Goal: Task Accomplishment & Management: Manage account settings

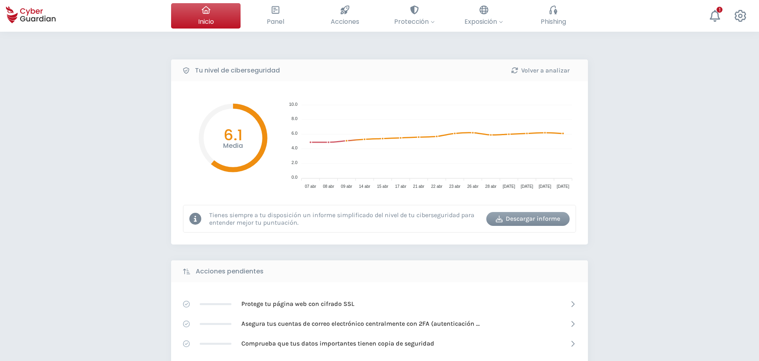
click at [654, 223] on div "Tu nivel de ciberseguridad Volver a analizar Media 6.1 10.0 10.0 8.0 8.0 6.0 6.…" at bounding box center [379, 353] width 759 height 643
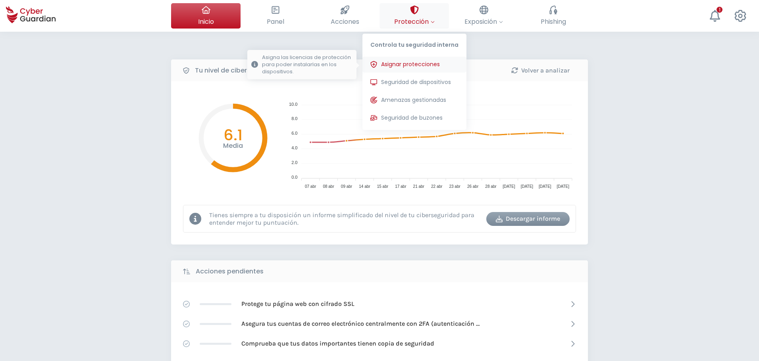
click at [408, 71] on button "Asignar protecciones Asigna las licencias de protección para poder instalarlas …" at bounding box center [414, 65] width 104 height 16
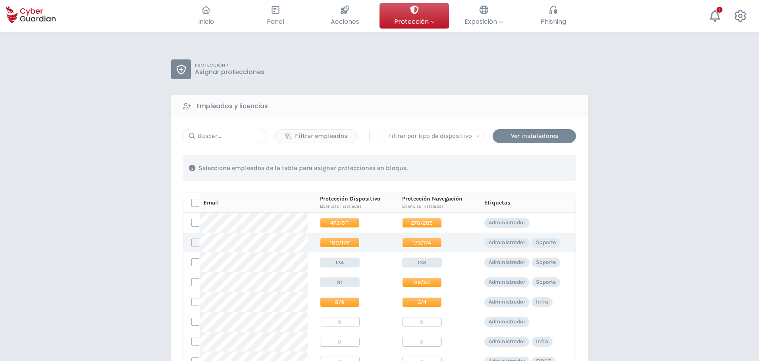
click at [194, 246] on label at bounding box center [195, 243] width 8 height 8
click at [192, 246] on input "checkbox" at bounding box center [192, 242] width 0 height 7
click at [538, 167] on div "Asignar protecciones" at bounding box center [528, 168] width 72 height 10
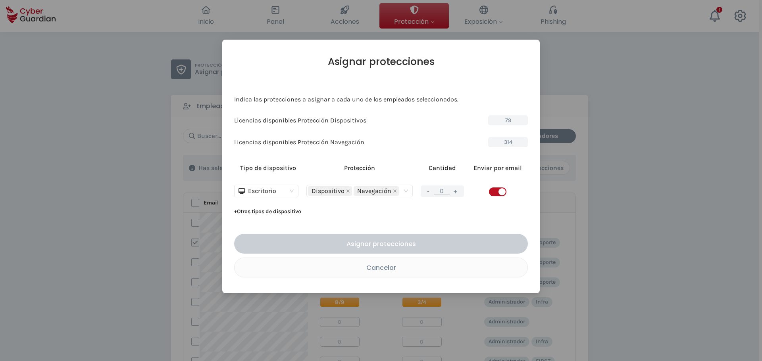
click at [455, 194] on button "+" at bounding box center [456, 191] width 10 height 10
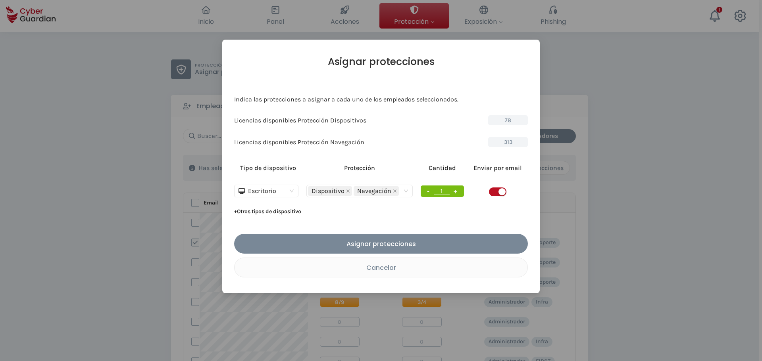
click at [456, 194] on button "+" at bounding box center [456, 191] width 10 height 10
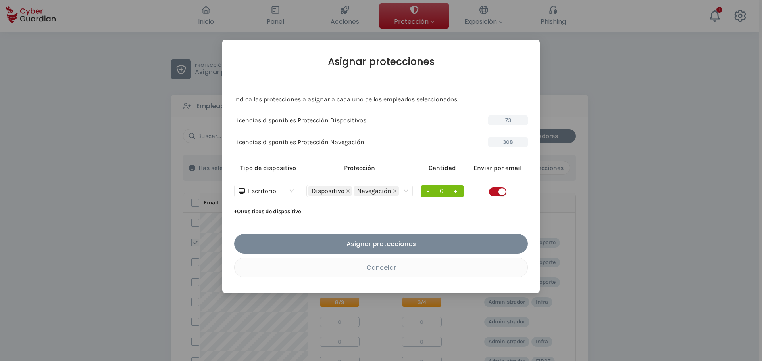
click at [456, 194] on button "+" at bounding box center [456, 191] width 10 height 10
click at [456, 193] on button "+" at bounding box center [456, 191] width 10 height 10
type input "10"
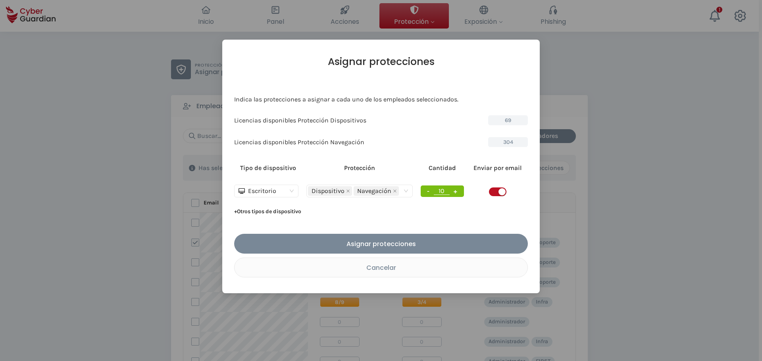
drag, startPoint x: 444, startPoint y: 240, endPoint x: 434, endPoint y: 249, distance: 13.8
click at [439, 246] on div "Asignar protecciones" at bounding box center [381, 244] width 282 height 10
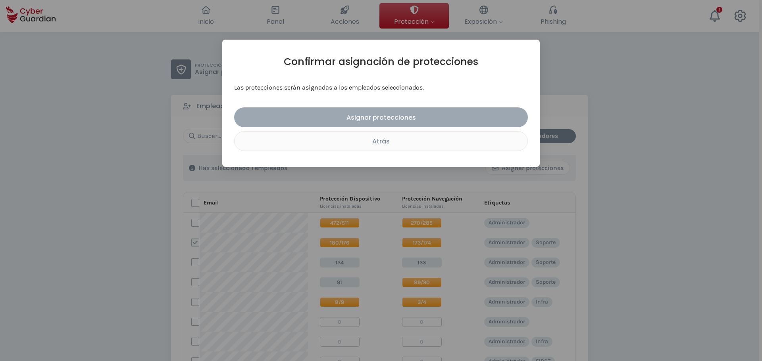
click at [396, 118] on div "Asignar protecciones" at bounding box center [381, 118] width 282 height 10
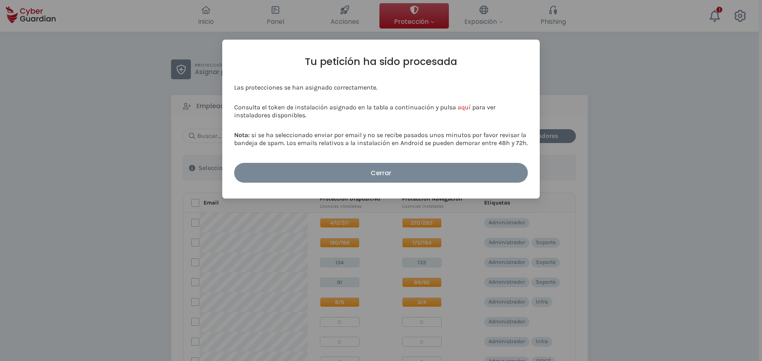
click at [465, 160] on div "Tu petición ha sido procesada Las protecciones se han asignado correctamente. C…" at bounding box center [381, 119] width 294 height 127
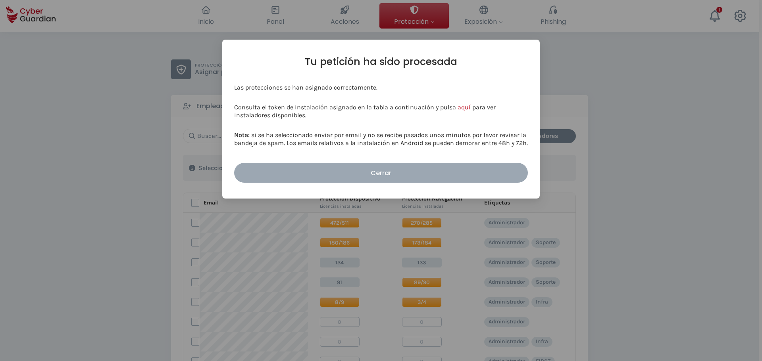
click at [463, 176] on div "Cerrar" at bounding box center [381, 173] width 282 height 10
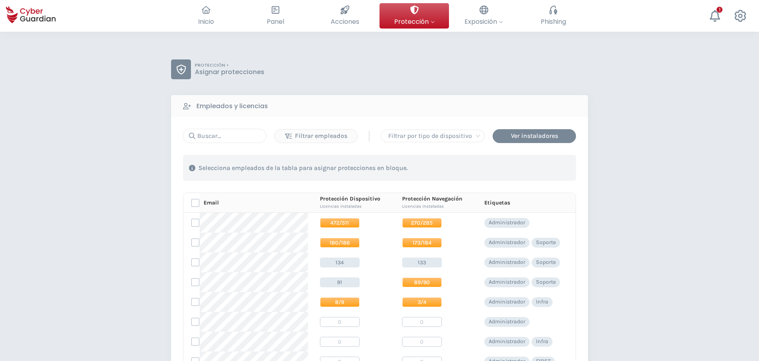
click at [100, 204] on div "PROTECCIÓN > Asignar protecciones Empleados y licencias Filtrar empleados | Fil…" at bounding box center [379, 303] width 759 height 542
click at [79, 160] on div "PROTECCIÓN > Asignar protecciones Empleados y licencias Filtrar empleados | Fil…" at bounding box center [379, 303] width 759 height 542
click at [58, 237] on div "PROTECCIÓN > Asignar protecciones Empleados y licencias Filtrar empleados | Fil…" at bounding box center [379, 303] width 759 height 542
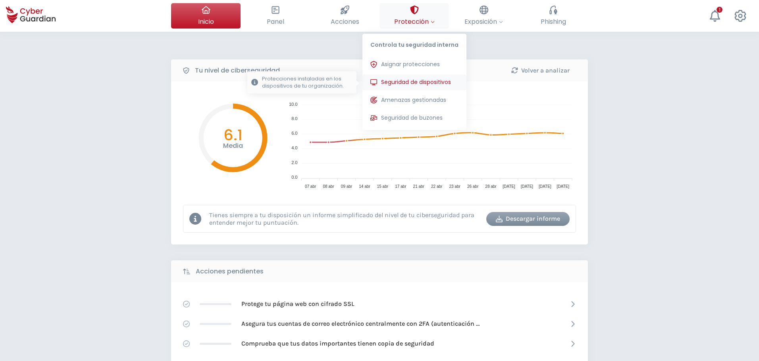
click at [405, 83] on span "Seguridad de dispositivos" at bounding box center [416, 82] width 70 height 8
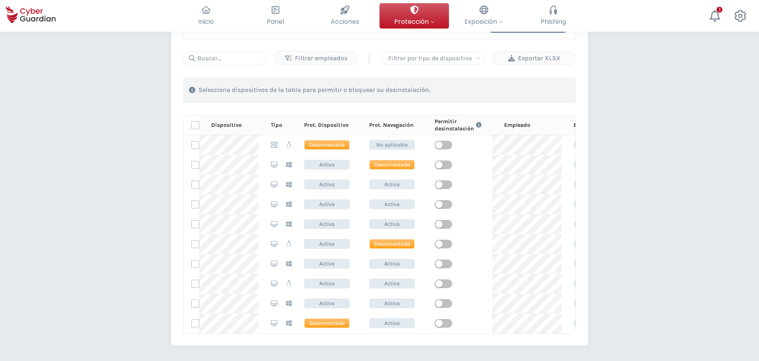
scroll to position [476, 0]
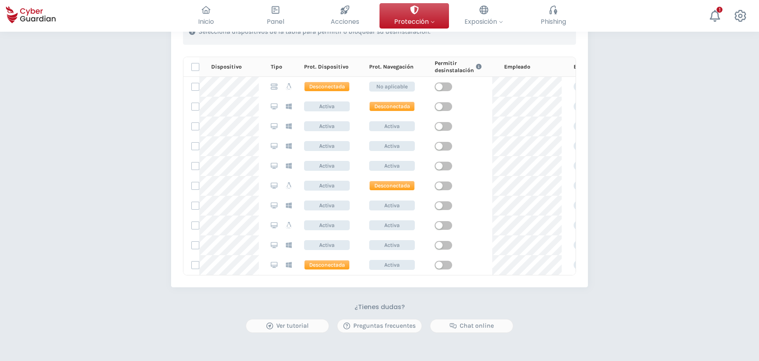
drag, startPoint x: 82, startPoint y: 222, endPoint x: 69, endPoint y: 93, distance: 130.1
click at [80, 205] on div "PROTECCIÓN > Seguridad de dispositivos ¿Cómo funciona? Añade empleados Instala …" at bounding box center [379, 6] width 759 height 901
click at [68, 213] on div "PROTECCIÓN > Seguridad de dispositivos ¿Cómo funciona? Añade empleados Instala …" at bounding box center [379, 6] width 759 height 901
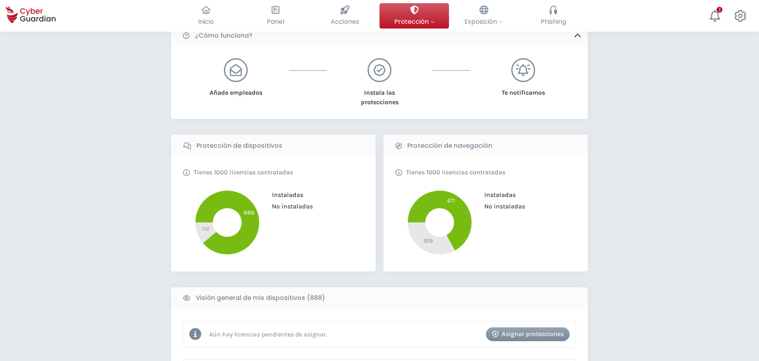
scroll to position [0, 0]
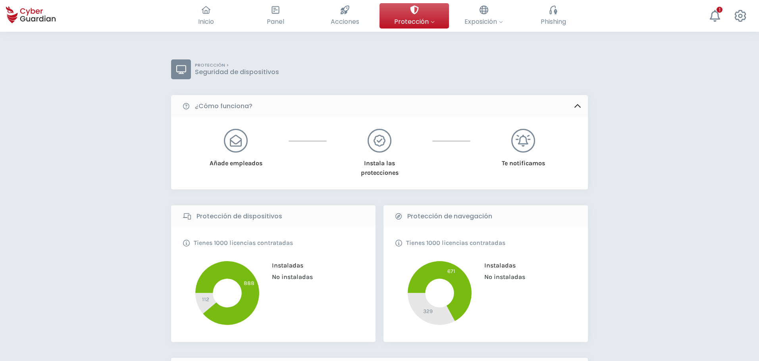
drag, startPoint x: 123, startPoint y: 297, endPoint x: 140, endPoint y: 254, distance: 46.7
drag, startPoint x: 674, startPoint y: 216, endPoint x: 465, endPoint y: 6, distance: 296.0
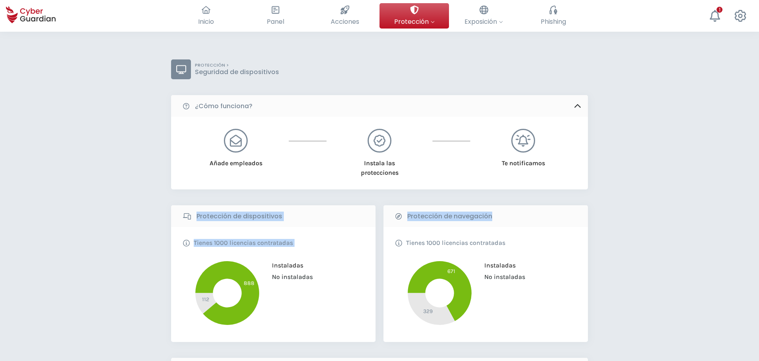
drag, startPoint x: 97, startPoint y: 289, endPoint x: 135, endPoint y: 278, distance: 40.1
drag, startPoint x: 518, startPoint y: 216, endPoint x: 508, endPoint y: 217, distance: 9.6
click at [518, 217] on div "Protección de navegación" at bounding box center [485, 217] width 204 height 22
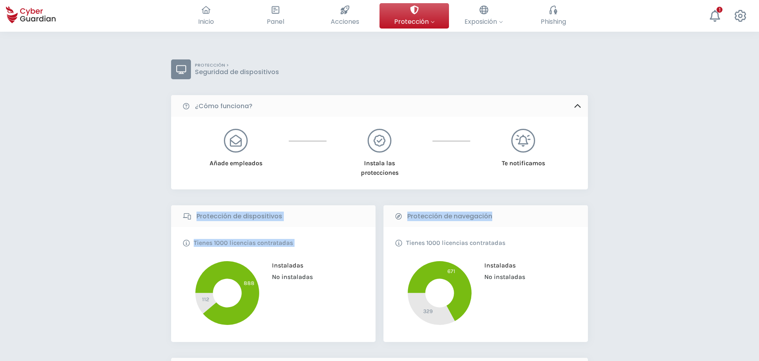
click at [381, 221] on div "Protección de dispositivos Tienes 1000 licencias contratadas Instaladas No inst…" at bounding box center [379, 274] width 417 height 137
click at [375, 210] on div "Protección de dispositivos" at bounding box center [273, 217] width 204 height 22
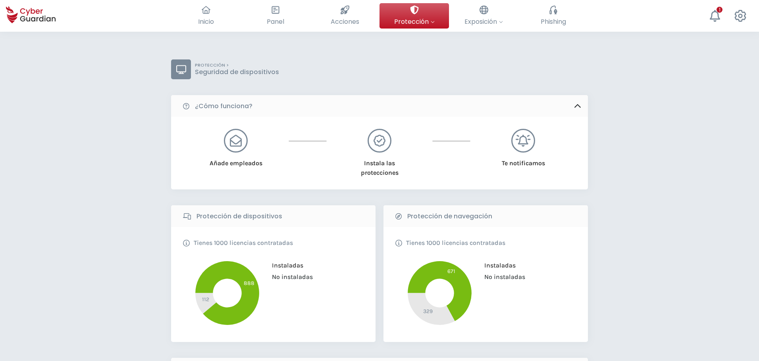
drag, startPoint x: 141, startPoint y: 193, endPoint x: 132, endPoint y: 35, distance: 158.2
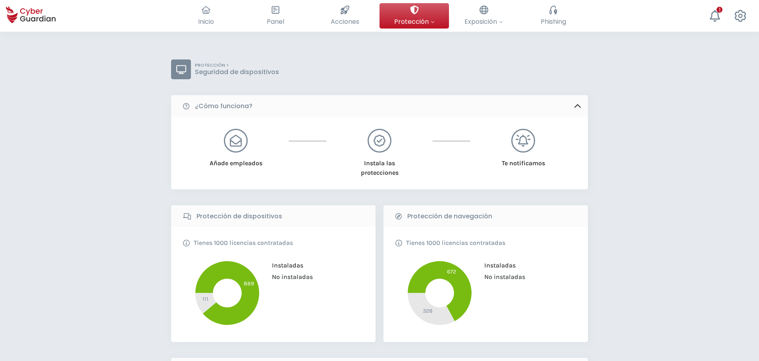
drag, startPoint x: 133, startPoint y: 226, endPoint x: 133, endPoint y: 232, distance: 6.0
drag, startPoint x: 132, startPoint y: 233, endPoint x: 217, endPoint y: 92, distance: 164.6
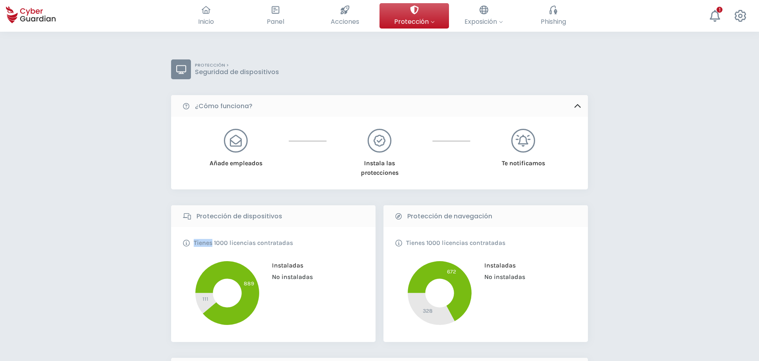
click at [482, 74] on div "PROTECCIÓN > Seguridad de dispositivos" at bounding box center [379, 70] width 417 height 20
